Goal: Transaction & Acquisition: Download file/media

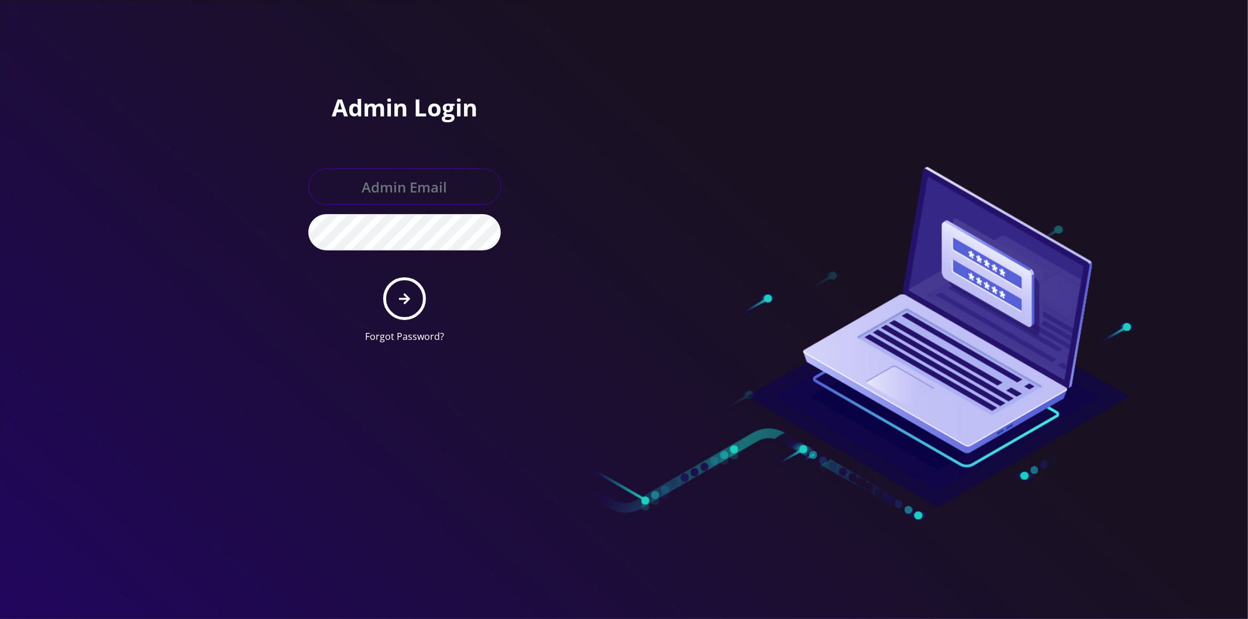
type input "master@britex.pw"
click at [407, 300] on icon "submit" at bounding box center [404, 299] width 11 height 11
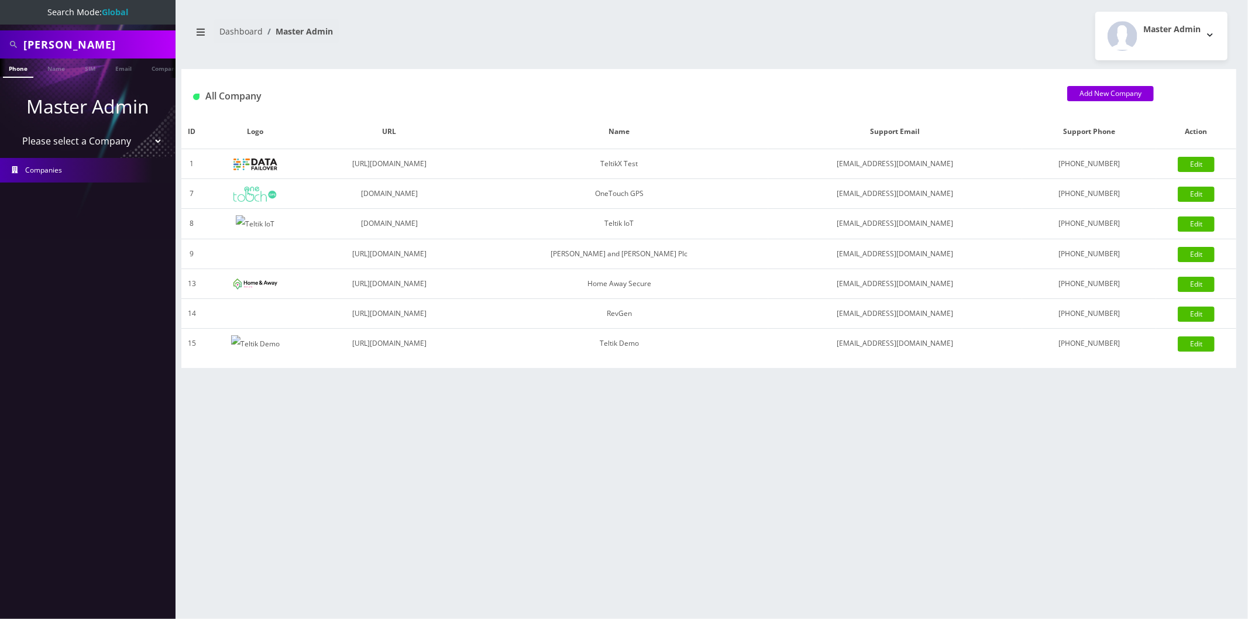
click at [81, 145] on select "Please select a Company TeltikX Test OneTouch GPS Teltik IoT [PERSON_NAME] and …" at bounding box center [87, 141] width 149 height 22
select select "1"
click at [13, 130] on select "Please select a Company TeltikX Test OneTouch GPS Teltik IoT [PERSON_NAME] and …" at bounding box center [87, 141] width 149 height 22
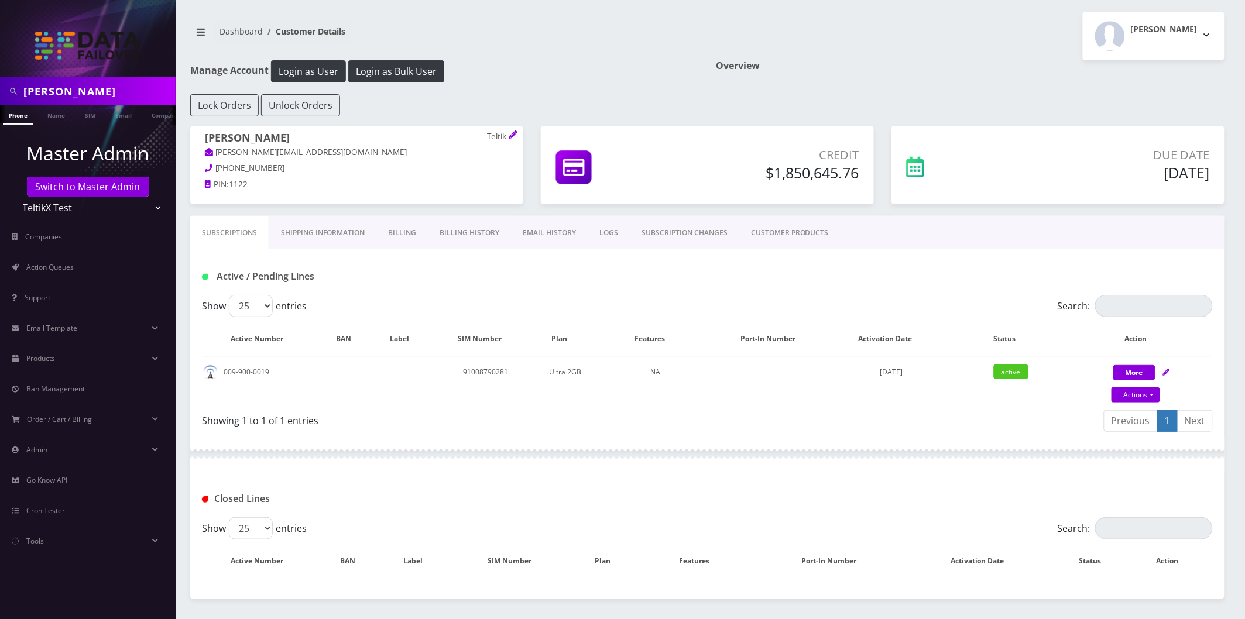
click at [453, 236] on link "Billing History" at bounding box center [469, 233] width 83 height 34
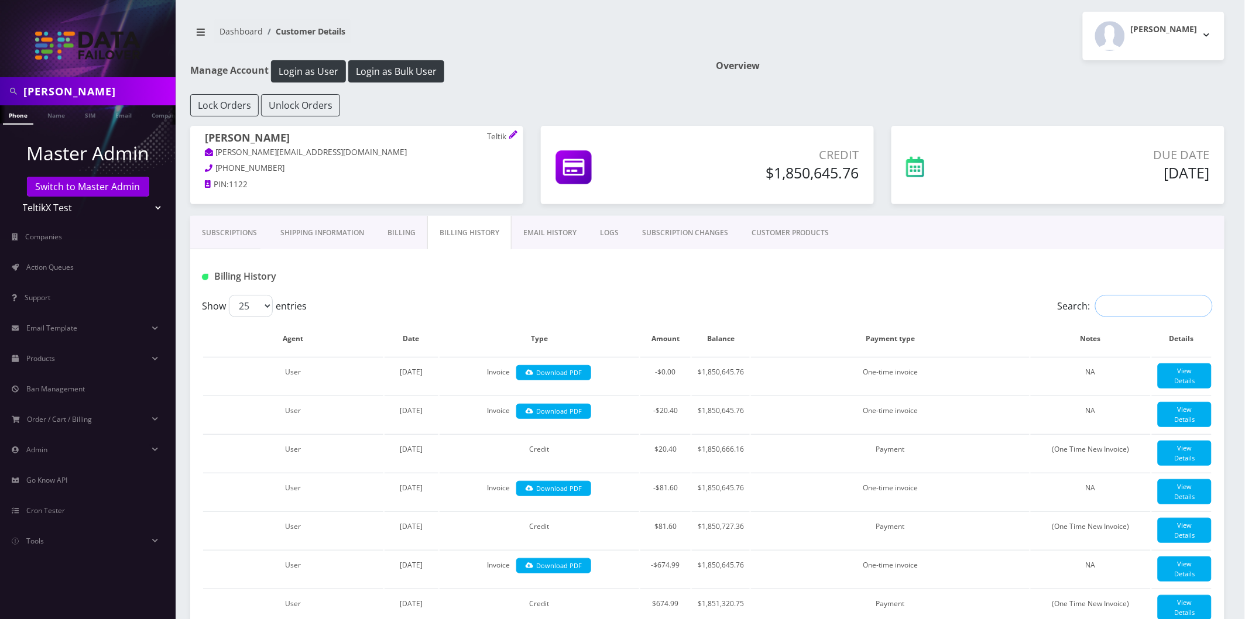
click at [1137, 301] on input "Search:" at bounding box center [1154, 306] width 118 height 22
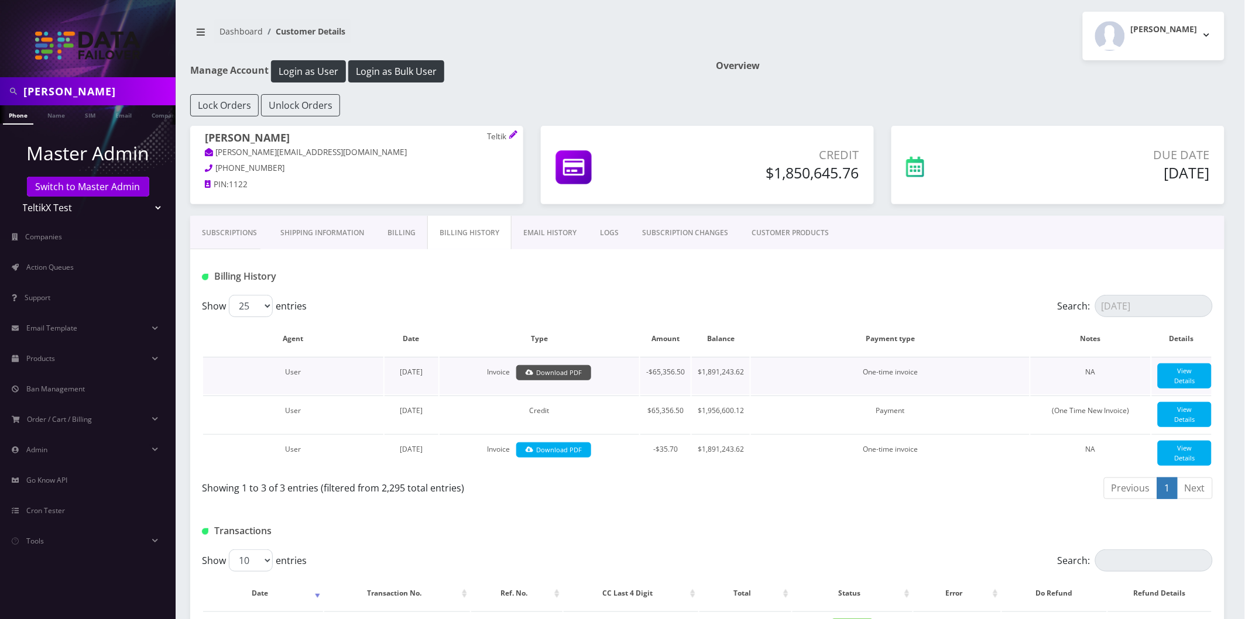
click at [550, 373] on link "Download PDF" at bounding box center [553, 373] width 75 height 16
click at [757, 311] on div "Show 25 50 100 250 500 entries" at bounding box center [581, 306] width 758 height 22
click at [1153, 304] on input "[DATE]" at bounding box center [1154, 306] width 118 height 22
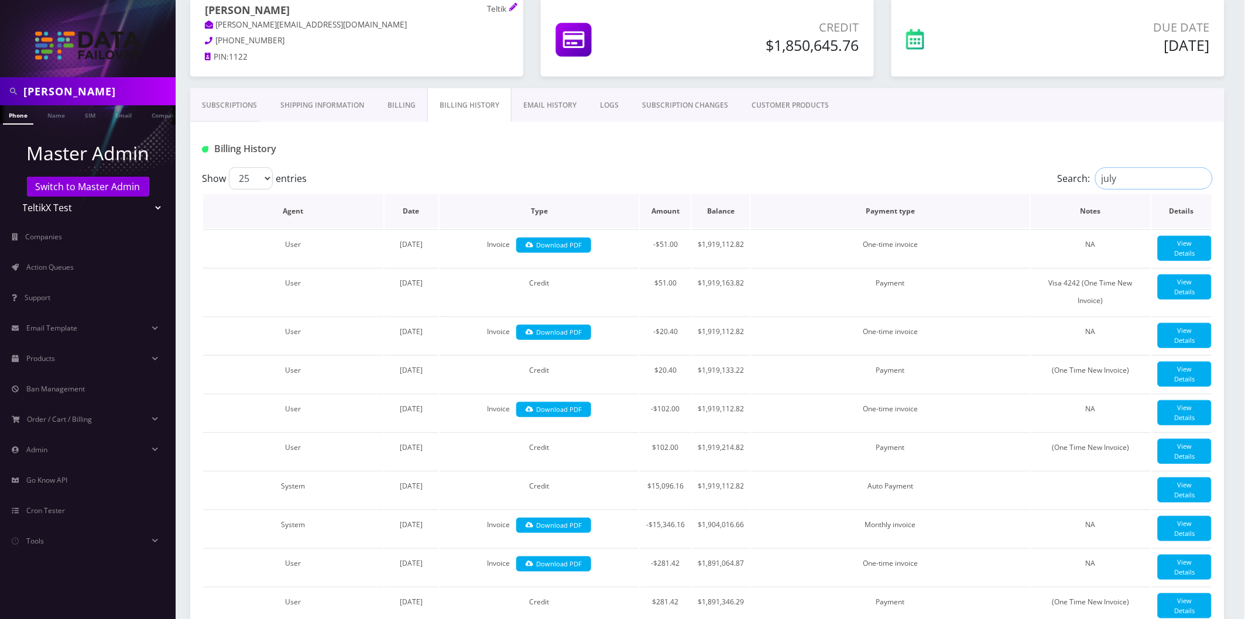
scroll to position [130, 0]
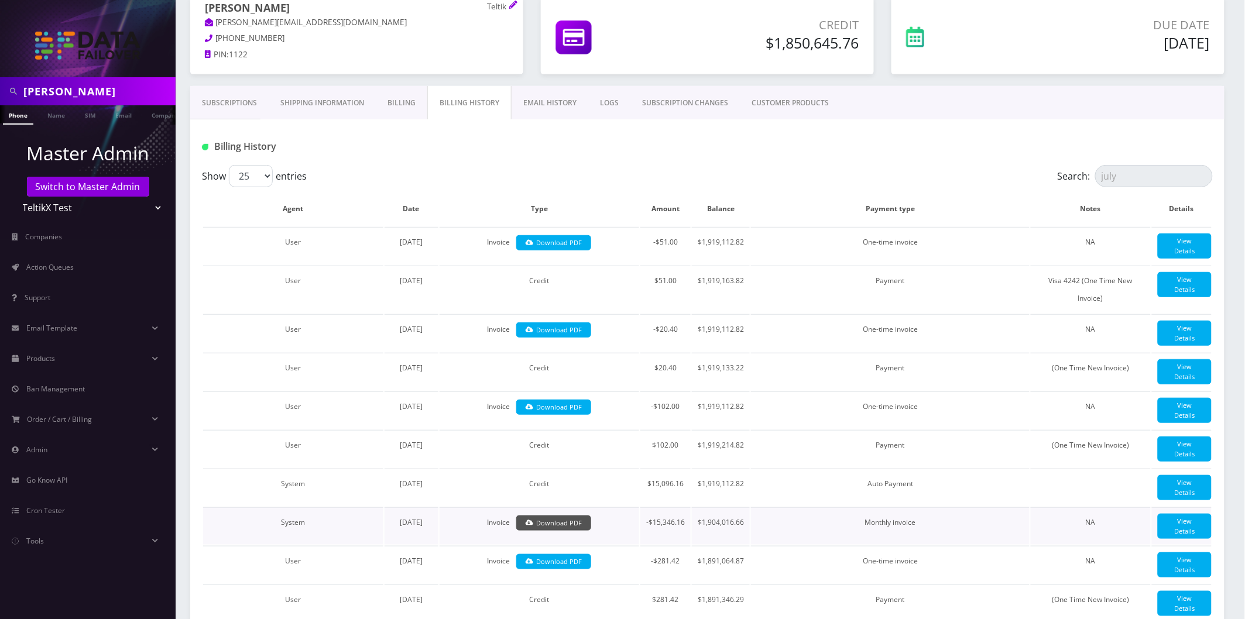
click at [559, 516] on link "Download PDF" at bounding box center [553, 524] width 75 height 16
click at [1148, 173] on input "july" at bounding box center [1154, 176] width 118 height 22
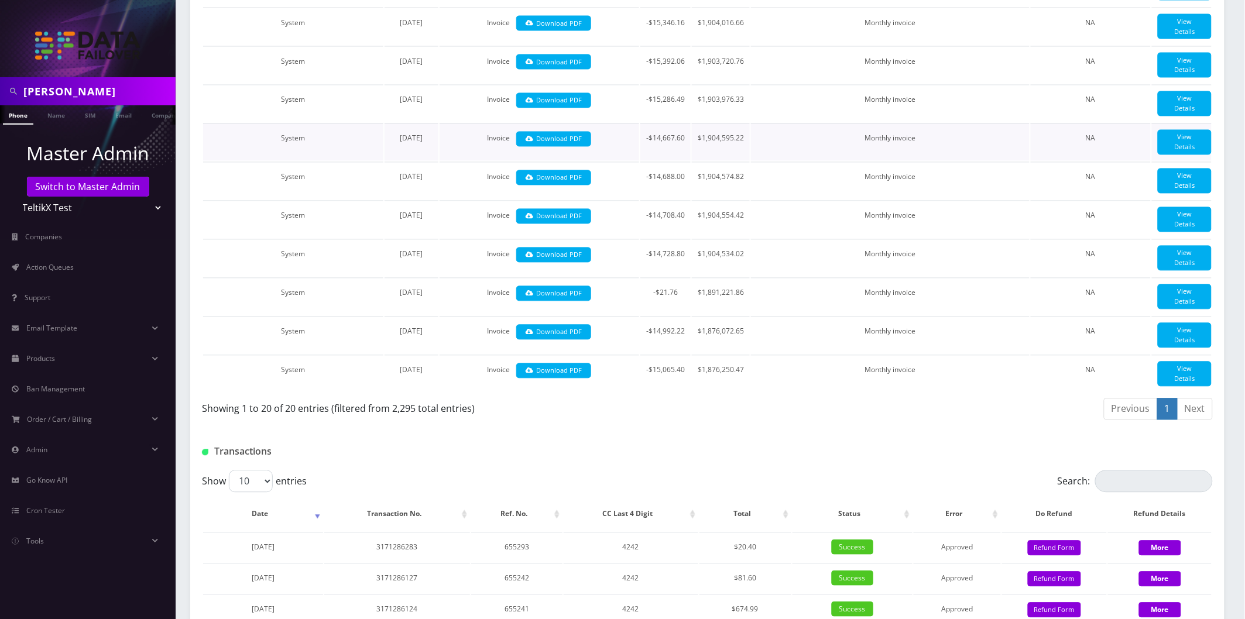
scroll to position [845, 0]
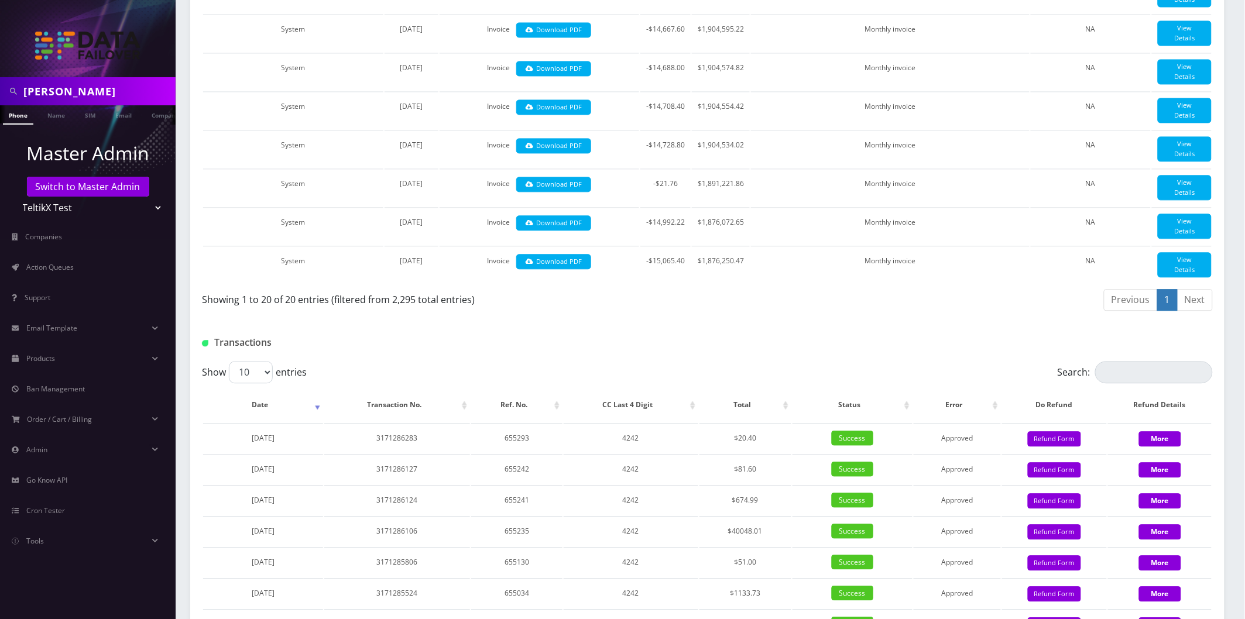
type input "monthly invoice"
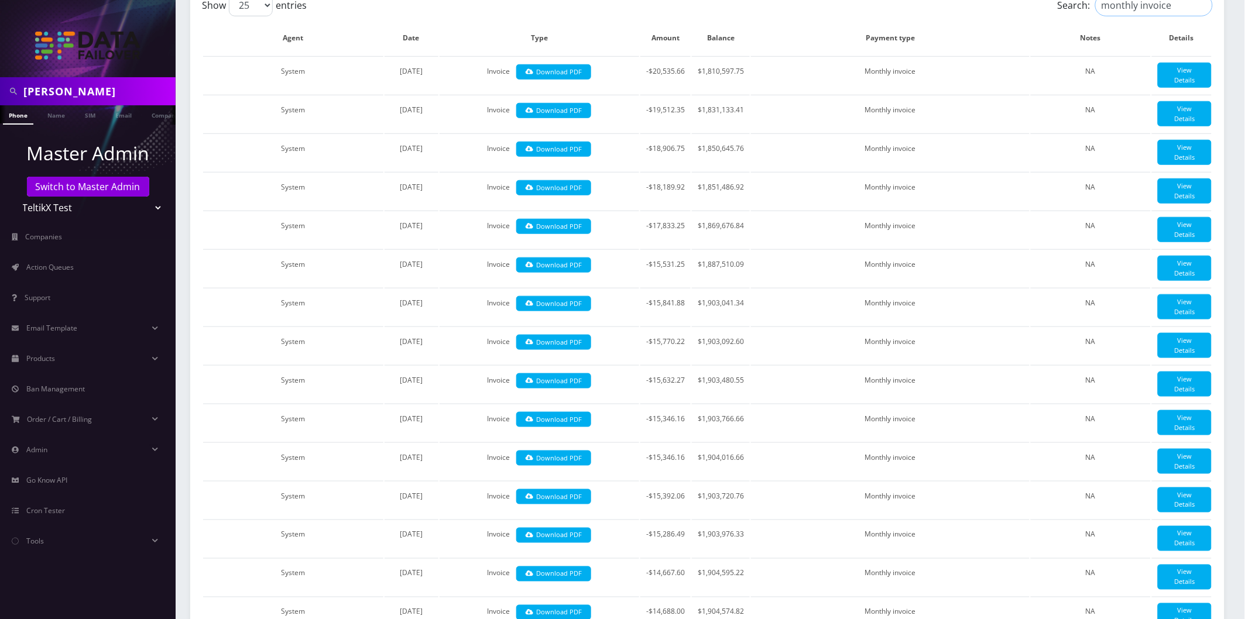
scroll to position [260, 0]
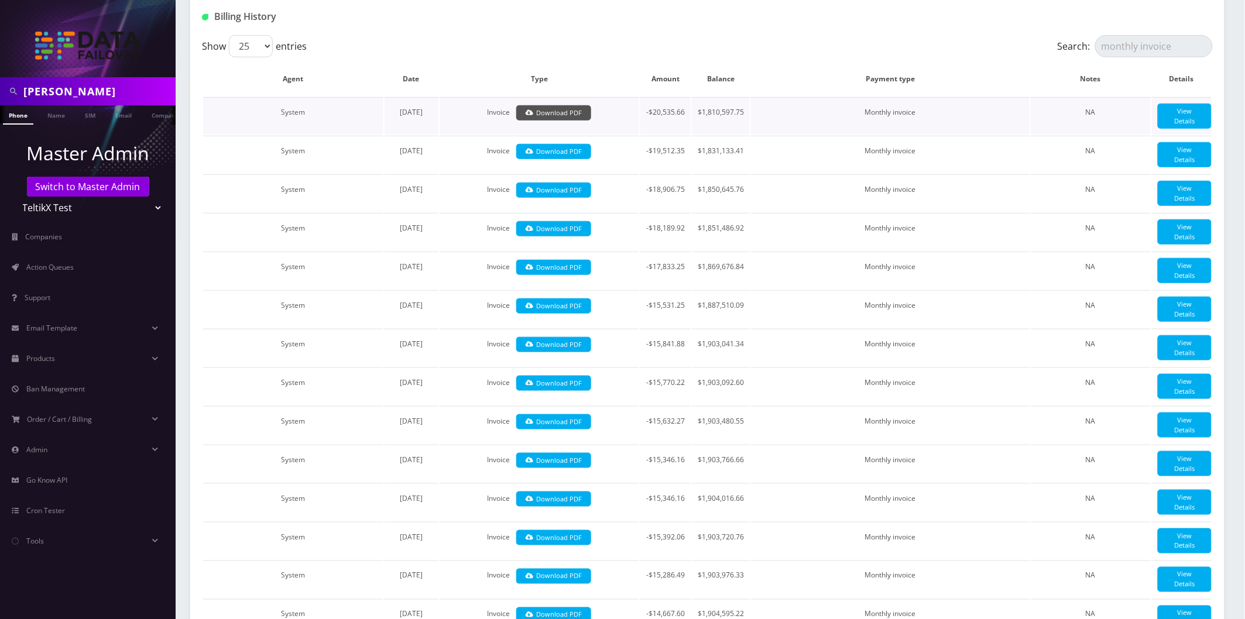
click at [542, 109] on link "Download PDF" at bounding box center [553, 113] width 75 height 16
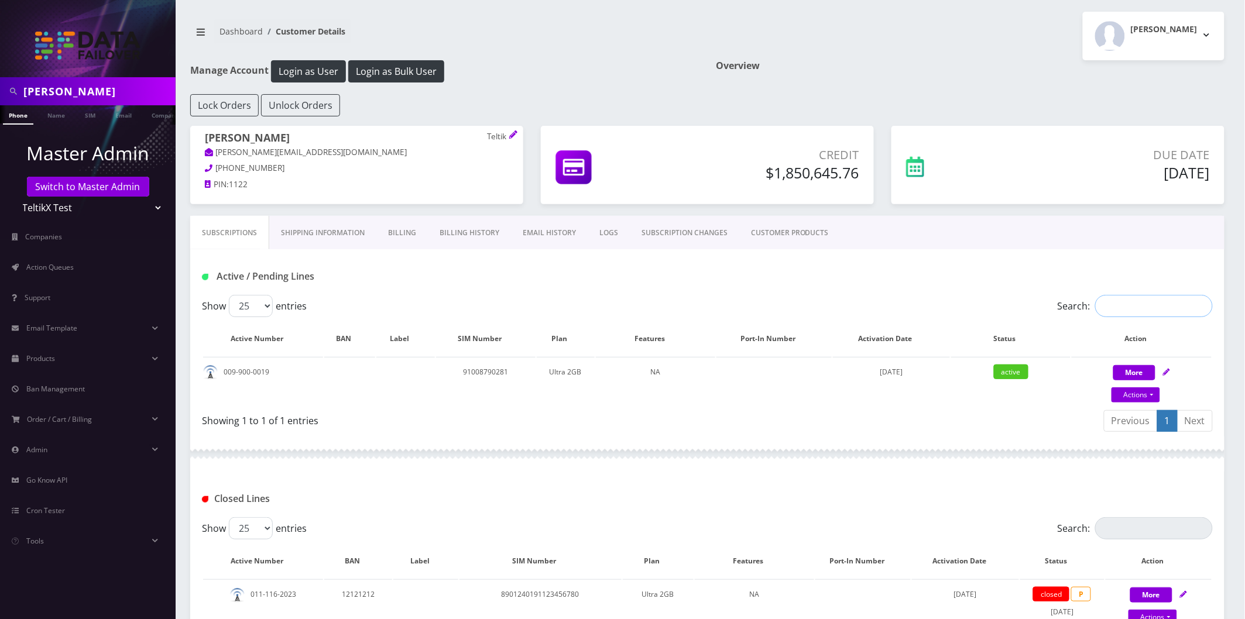
click at [1151, 307] on input "Search:" at bounding box center [1154, 306] width 118 height 22
click at [460, 237] on link "Billing History" at bounding box center [469, 233] width 83 height 34
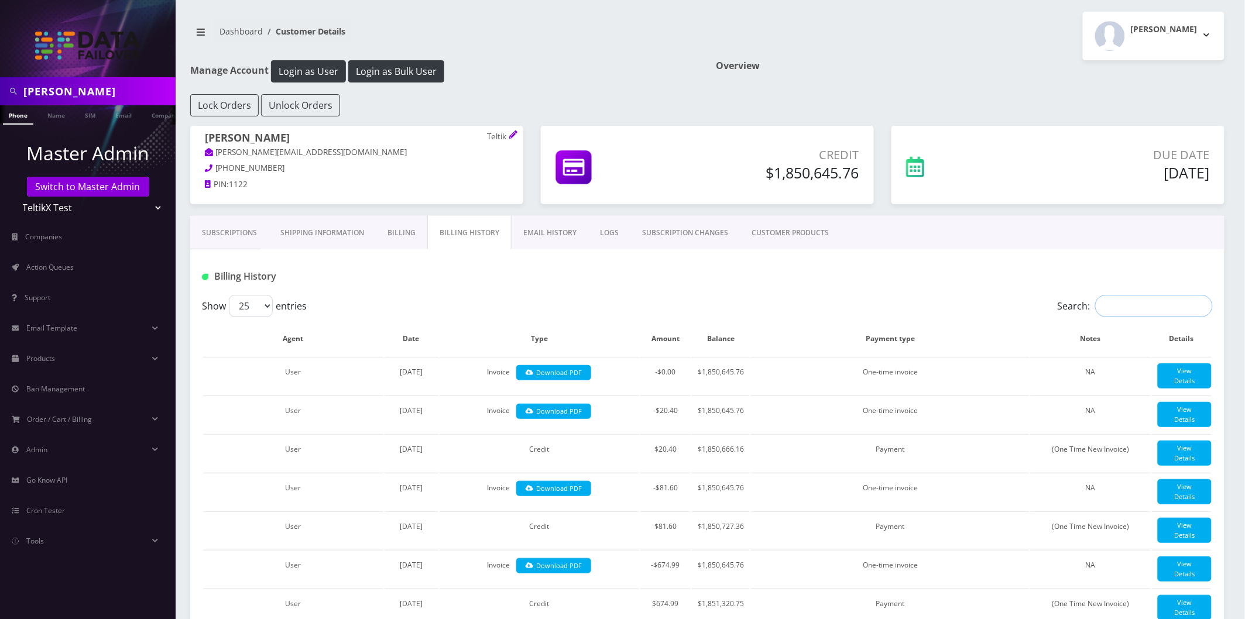
click at [1170, 310] on input "Search:" at bounding box center [1154, 306] width 118 height 22
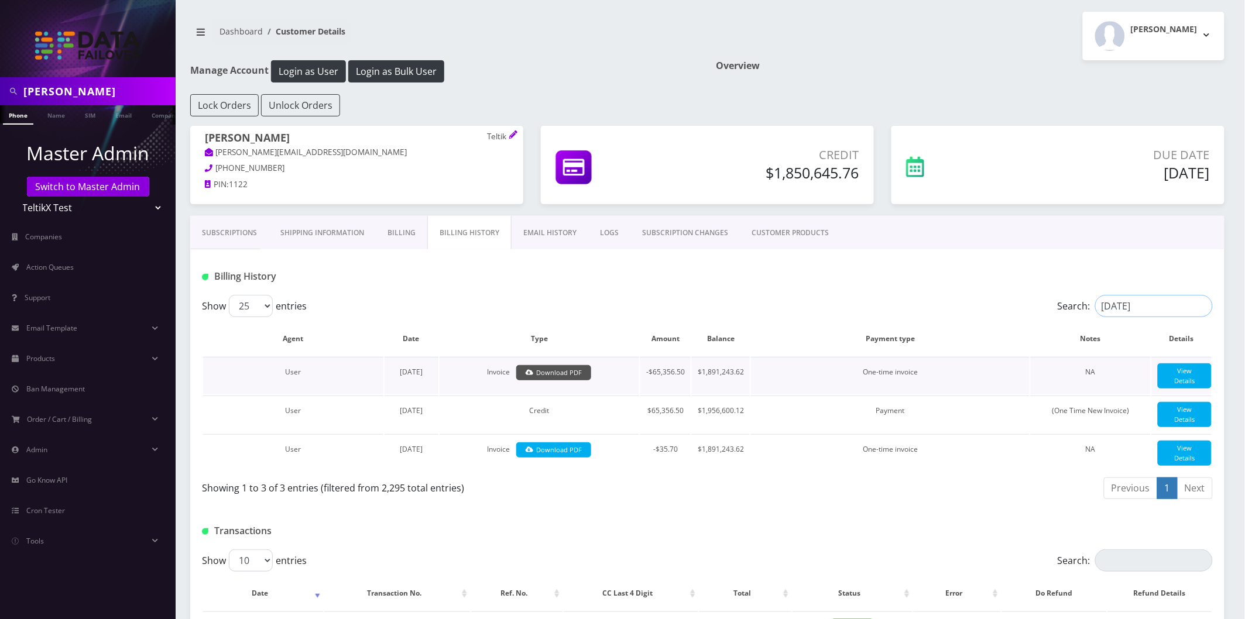
type input "[DATE]"
click at [574, 372] on link "Download PDF" at bounding box center [553, 373] width 75 height 16
